Goal: Find specific page/section: Find specific page/section

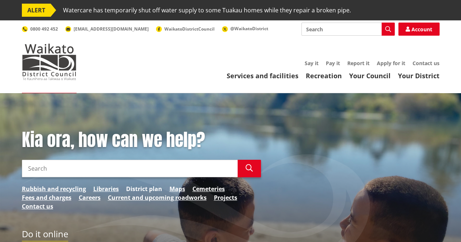
click at [138, 189] on link "District plan" at bounding box center [144, 189] width 36 height 9
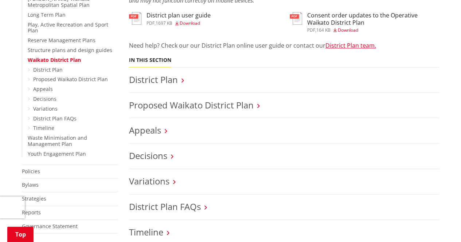
scroll to position [292, 0]
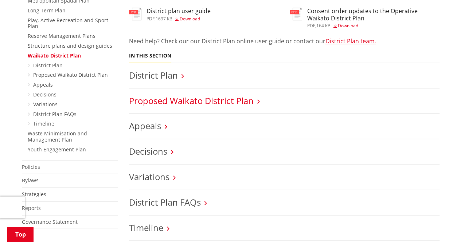
click at [210, 102] on link "Proposed Waikato District Plan" at bounding box center [191, 101] width 125 height 12
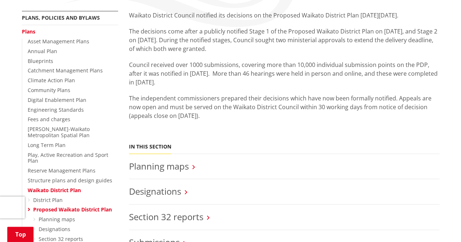
scroll to position [219, 0]
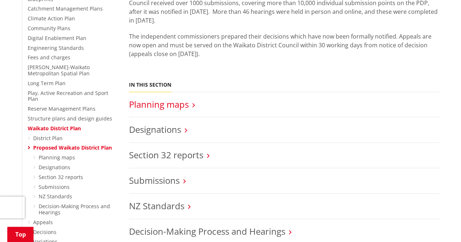
click at [179, 106] on link "Planning maps" at bounding box center [159, 104] width 60 height 12
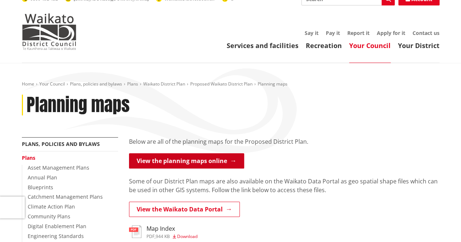
scroll to position [73, 0]
